Goal: Find specific page/section: Find specific page/section

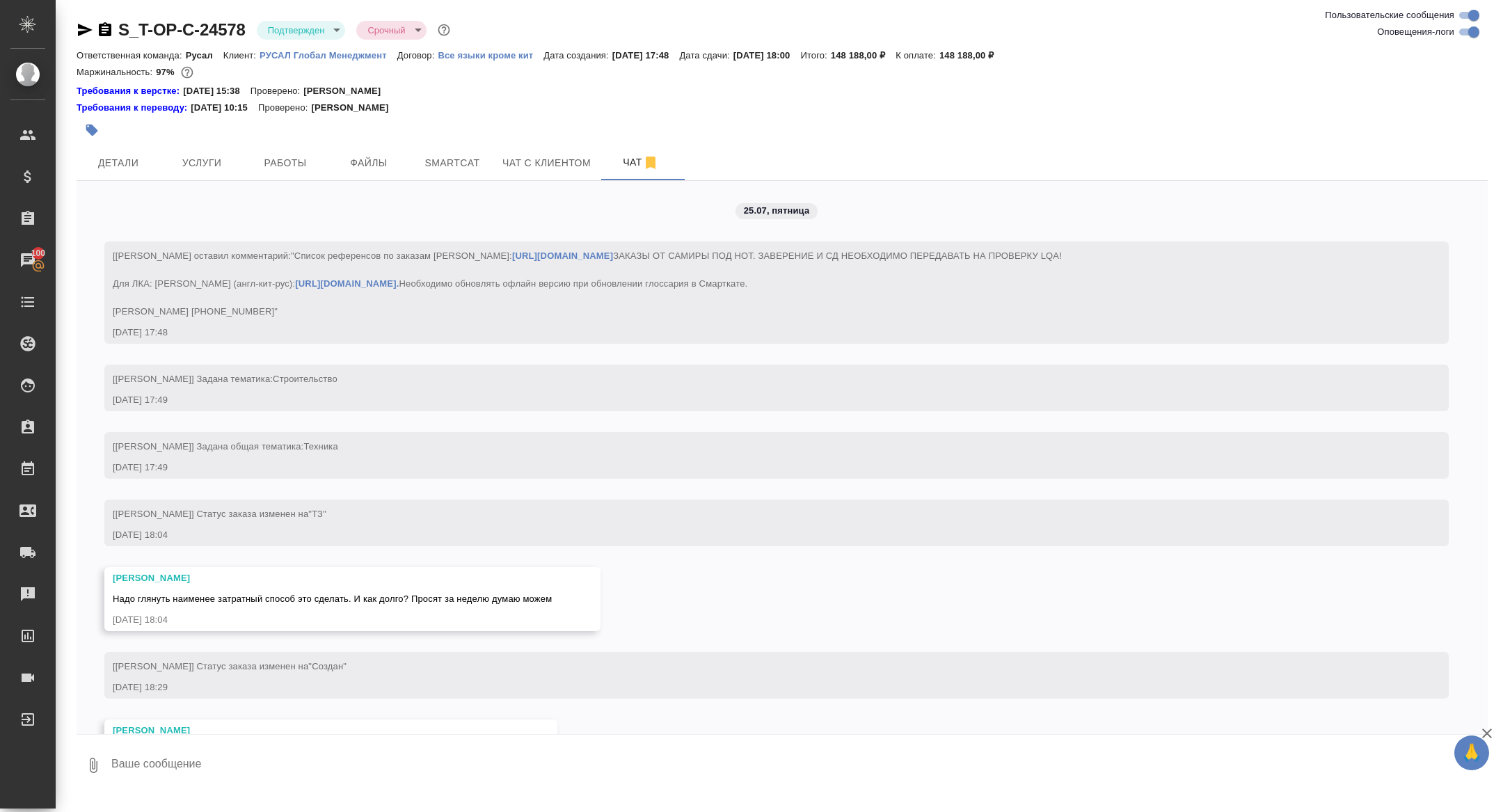
scroll to position [4465, 0]
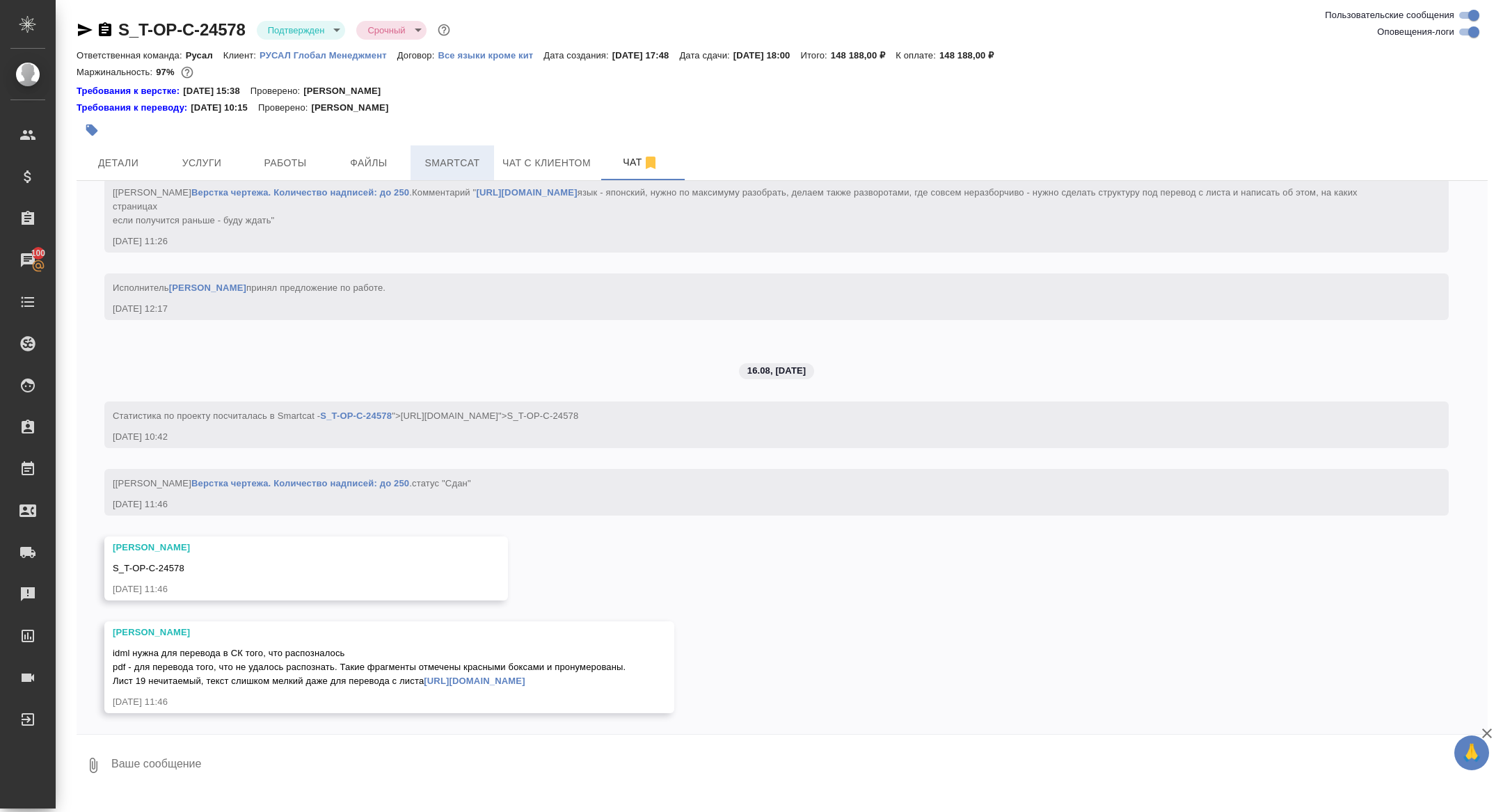
click at [445, 158] on span "Smartcat" at bounding box center [452, 162] width 67 height 17
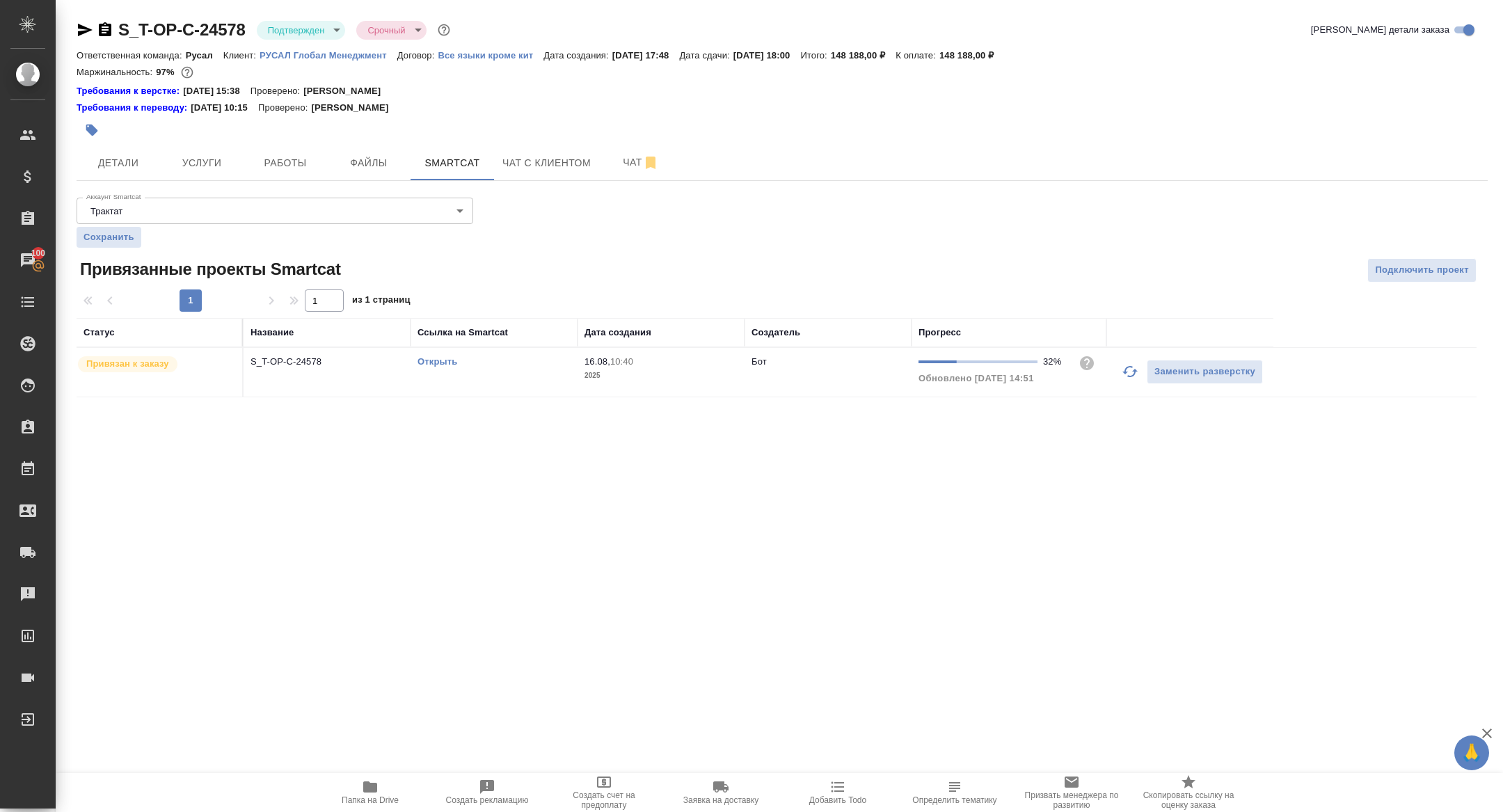
click at [432, 370] on td "Открыть" at bounding box center [494, 372] width 167 height 49
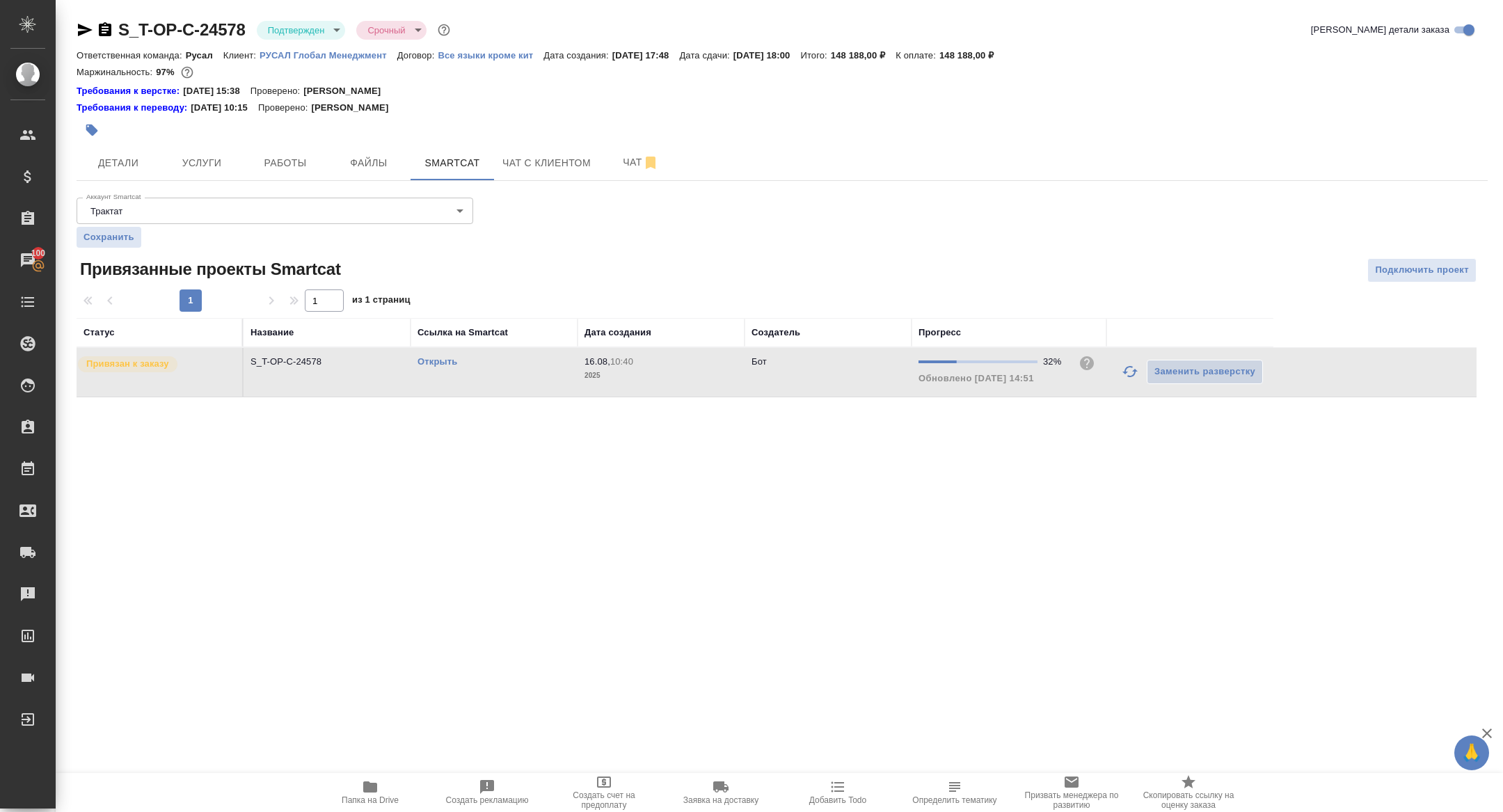
click at [430, 365] on link "Открыть" at bounding box center [437, 362] width 40 height 10
click at [437, 359] on link "Открыть" at bounding box center [437, 362] width 40 height 10
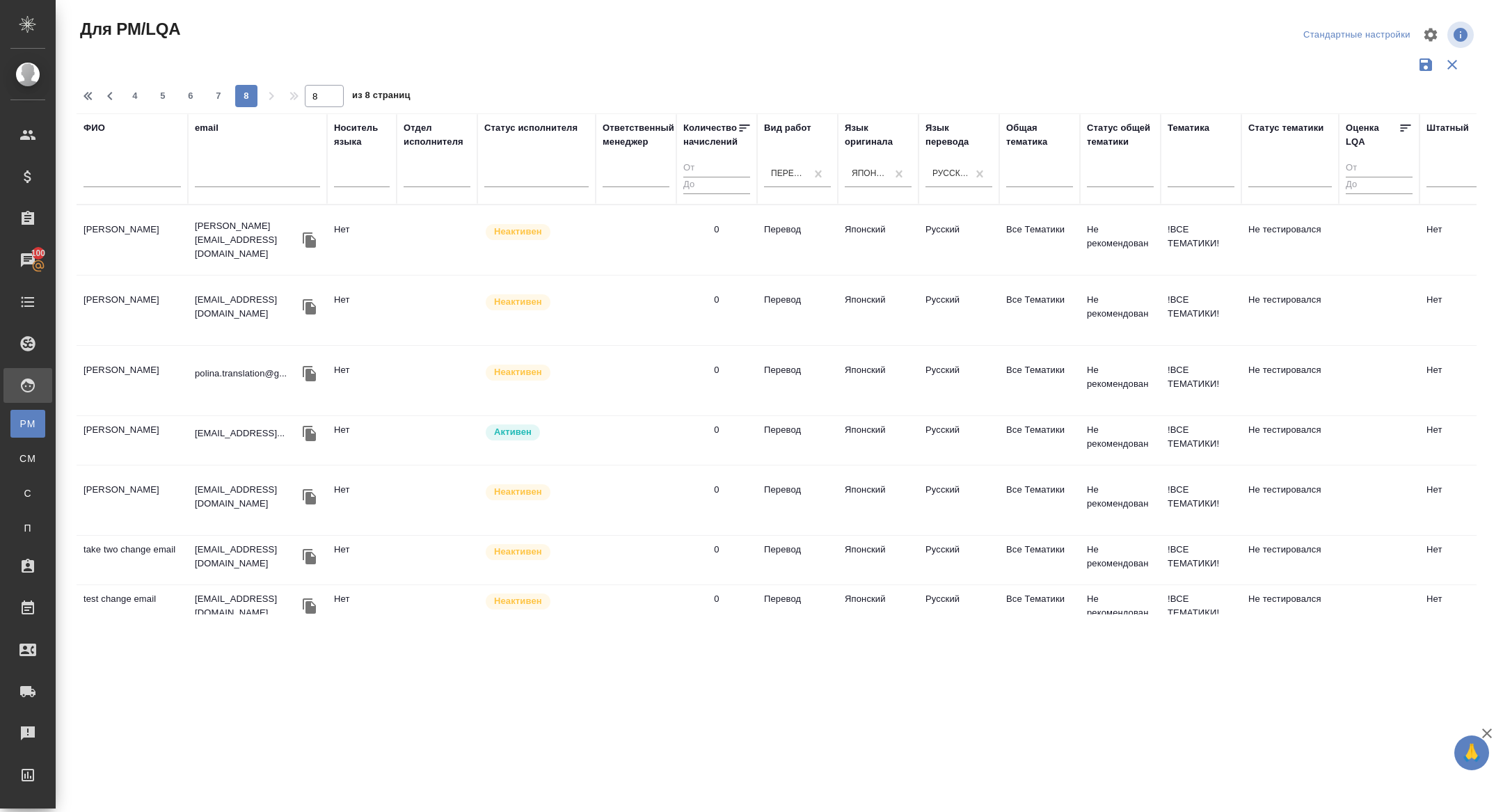
click at [154, 182] on input "text" at bounding box center [132, 178] width 97 height 17
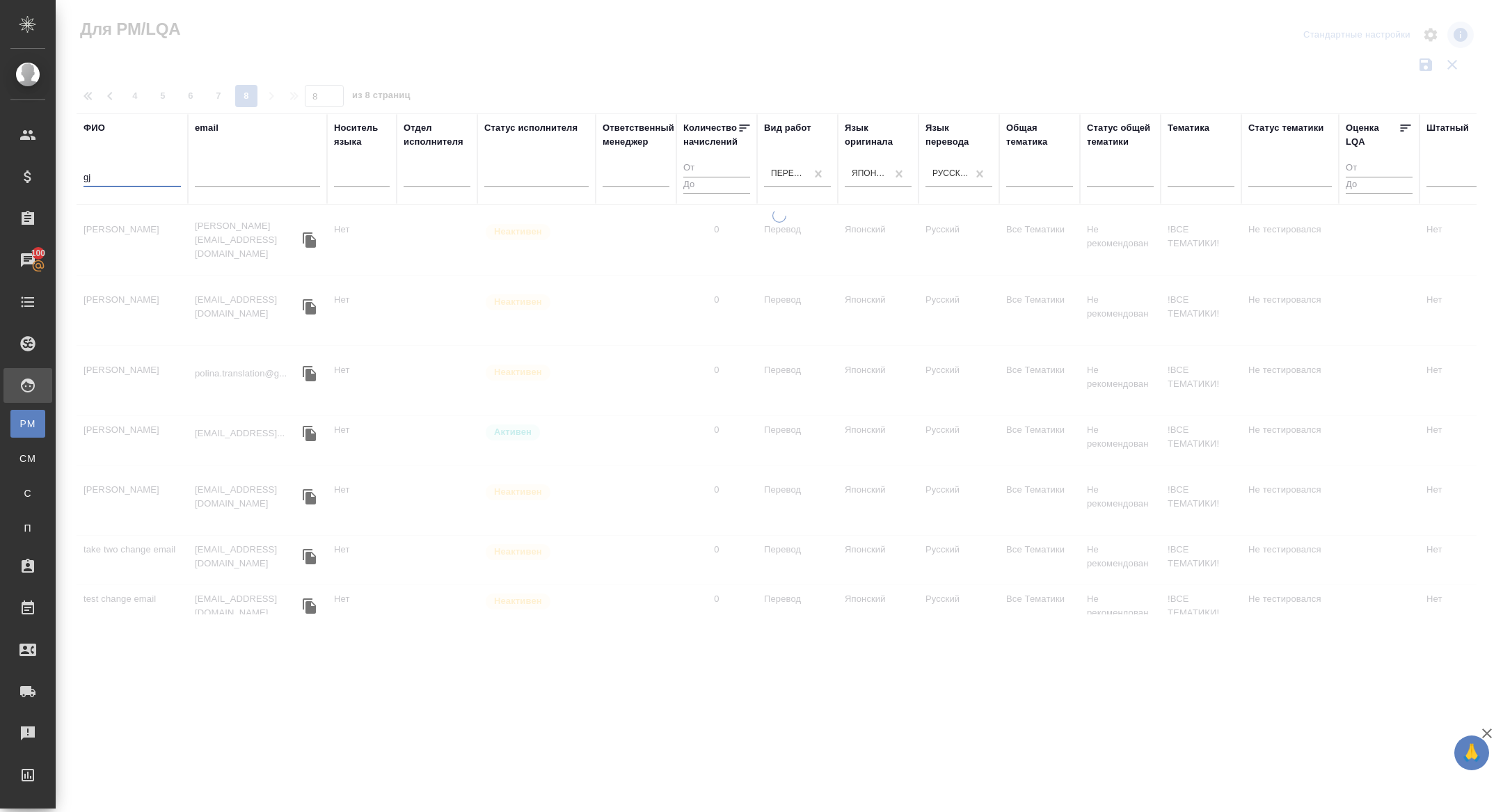
type input "g"
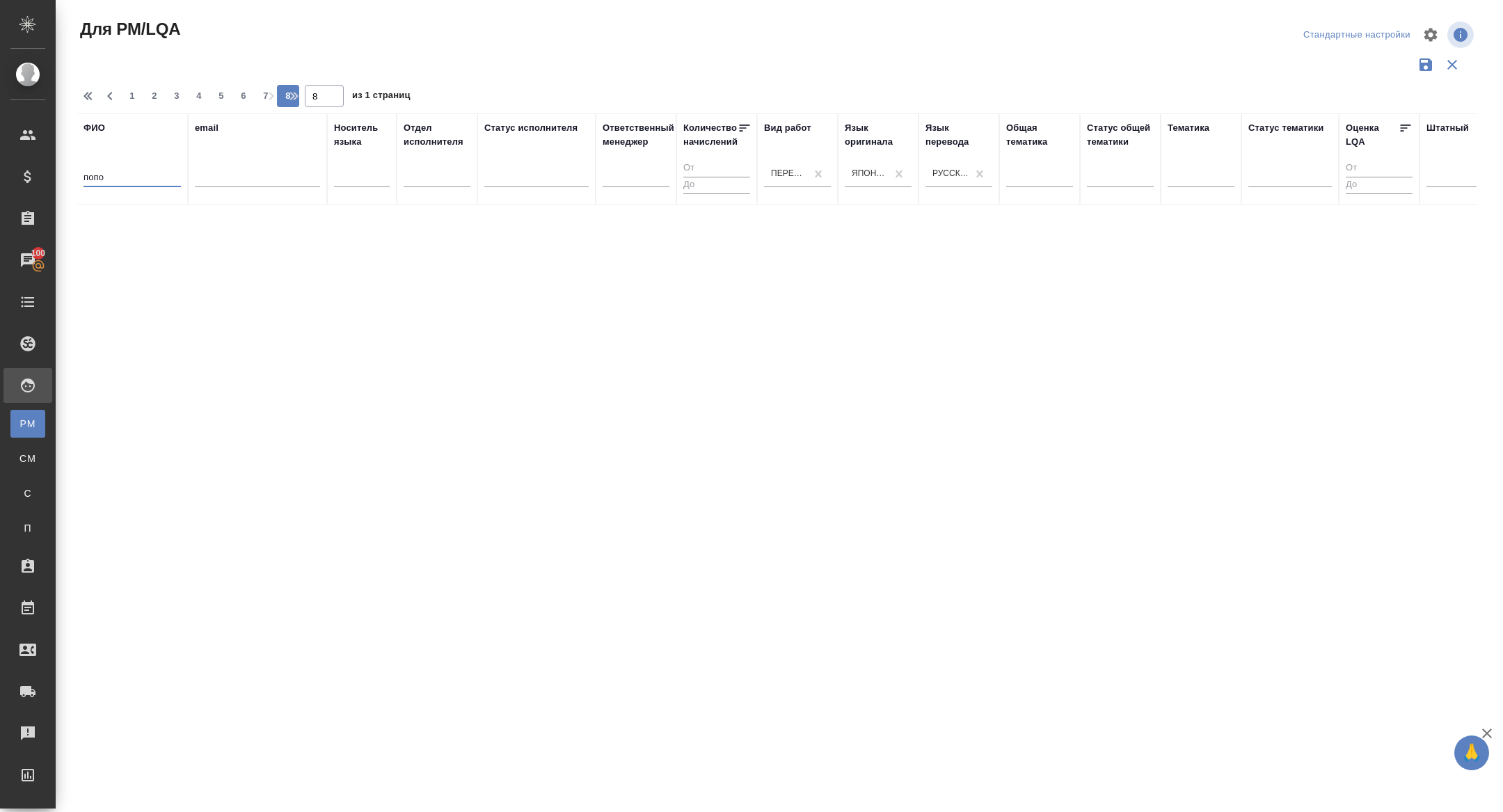
type input "попов"
type input "1"
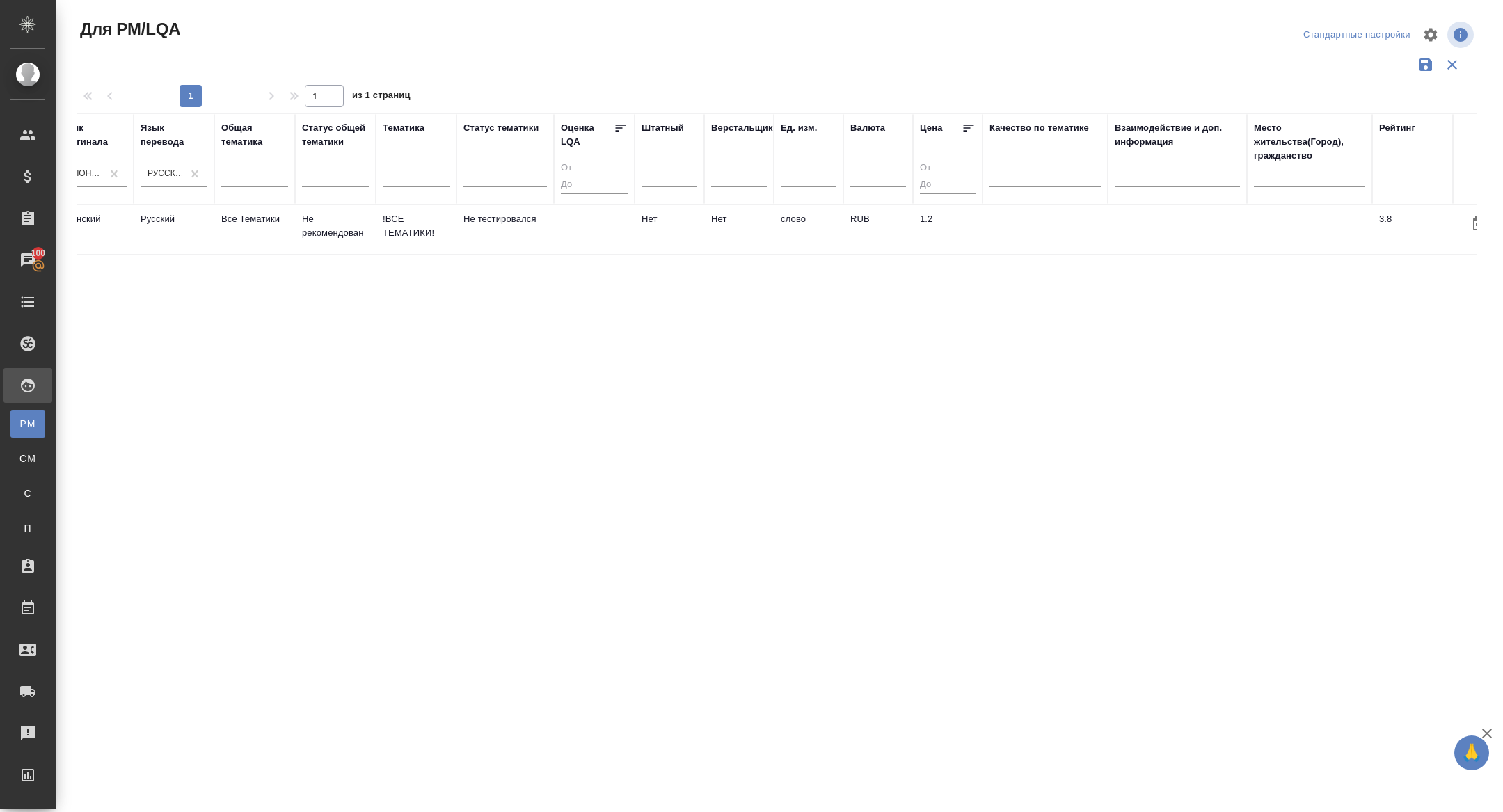
scroll to position [0, 814]
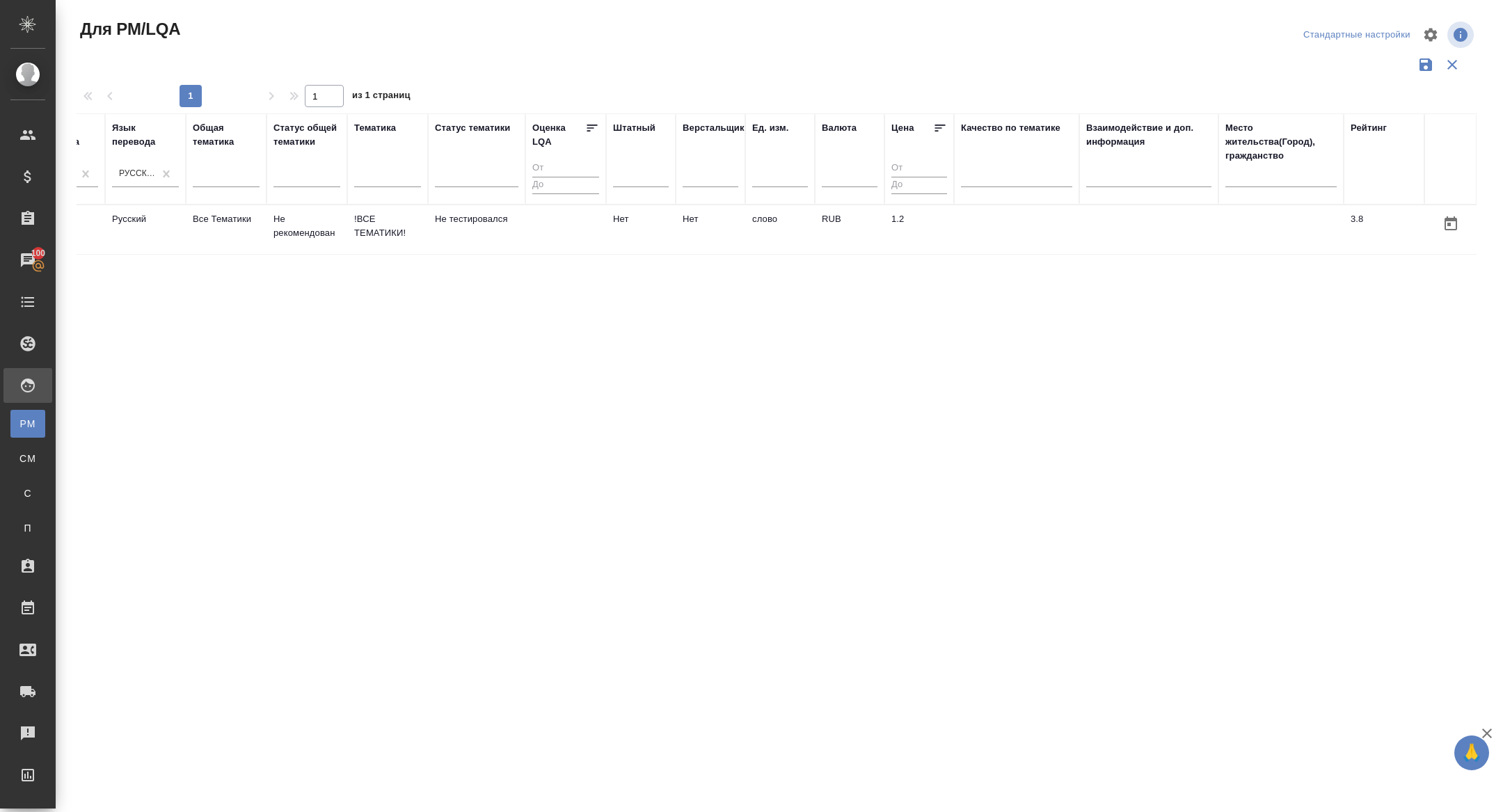
type input "попов"
drag, startPoint x: 916, startPoint y: 226, endPoint x: 886, endPoint y: 221, distance: 30.4
click at [886, 221] on td "1.2" at bounding box center [919, 230] width 70 height 49
